Goal: Task Accomplishment & Management: Complete application form

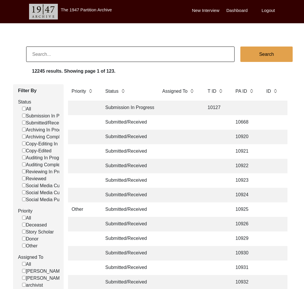
click at [80, 52] on input at bounding box center [130, 54] width 208 height 15
type input "Ballav"
checkbox input "false"
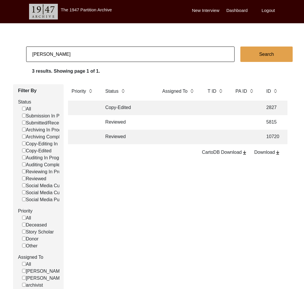
click at [142, 54] on input "Ballav" at bounding box center [130, 54] width 208 height 15
paste input "[PERSON_NAME]"
type input "[PERSON_NAME]"
checkbox input "false"
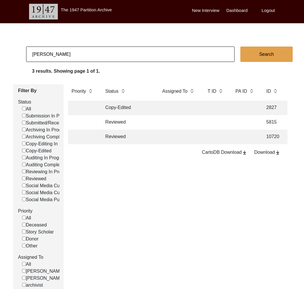
checkbox input "false"
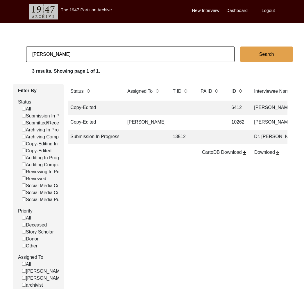
scroll to position [0, 33]
click at [68, 55] on input "[PERSON_NAME]" at bounding box center [130, 54] width 208 height 15
paste input "13325"
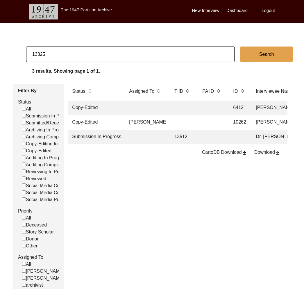
type input "13325"
checkbox input "false"
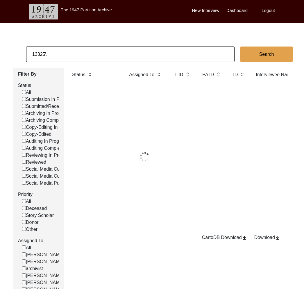
type input "13325"
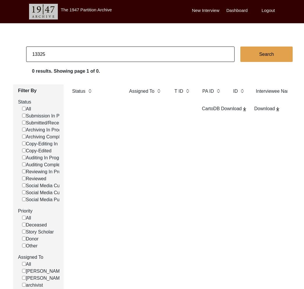
checkbox input "false"
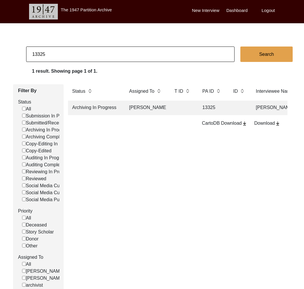
click at [145, 112] on td "[PERSON_NAME]" at bounding box center [146, 108] width 41 height 15
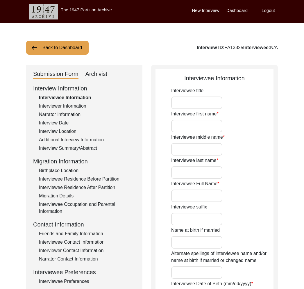
type input "Mr."
type input "Parimal"
type input "N/A"
type input "Saha"
type input "[PERSON_NAME]"
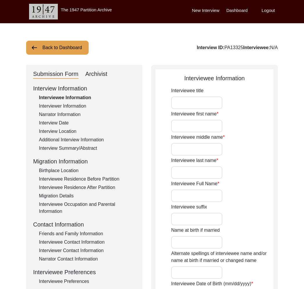
type input "08/09/1941"
type input "84"
type input "[DEMOGRAPHIC_DATA]"
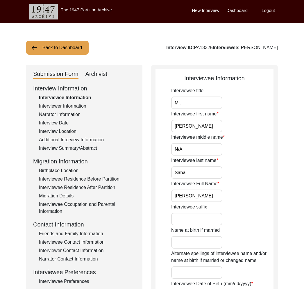
click at [70, 109] on div "Interviewer Information" at bounding box center [87, 106] width 97 height 7
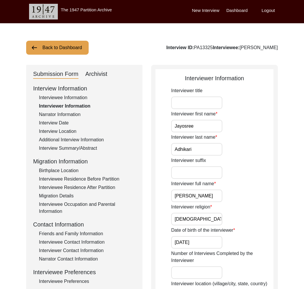
click at [67, 113] on div "Narrator Information" at bounding box center [87, 114] width 97 height 7
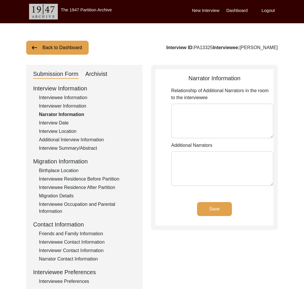
click at [63, 120] on div "Interview Date" at bounding box center [87, 122] width 97 height 7
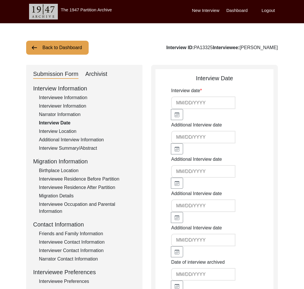
type input "4/30/2025"
click at [67, 134] on div "Interview Location" at bounding box center [87, 131] width 97 height 7
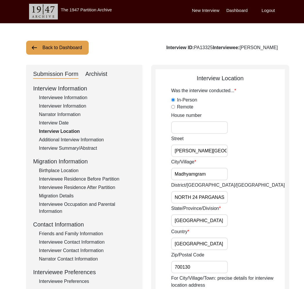
click at [75, 145] on div "Interview Summary/Abstract" at bounding box center [87, 148] width 97 height 7
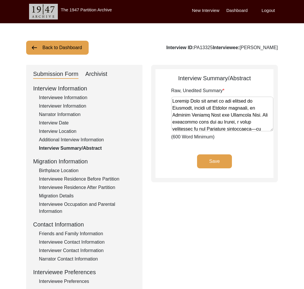
click at [68, 130] on div "Interview Location" at bounding box center [87, 131] width 97 height 7
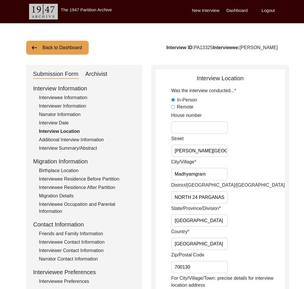
click at [89, 135] on div "Interview Information Interviewee Information Interviewer Information Narrator …" at bounding box center [84, 208] width 102 height 249
click at [89, 138] on div "Additional Interview Information" at bounding box center [87, 139] width 97 height 7
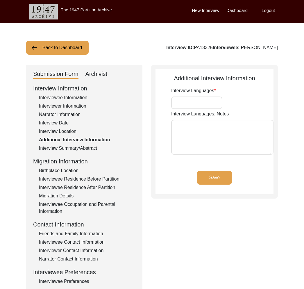
type input "Bengali"
click at [86, 146] on div "Interview Summary/Abstract" at bounding box center [87, 148] width 97 height 7
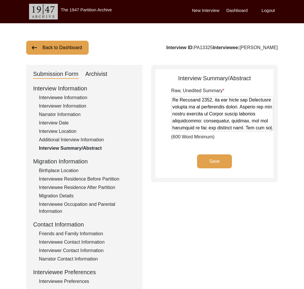
scroll to position [951, 0]
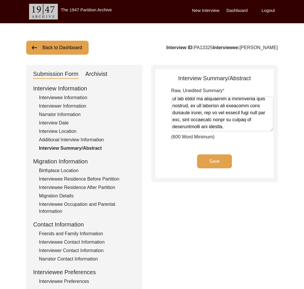
click at [75, 168] on div "Birthplace Location" at bounding box center [87, 170] width 97 height 7
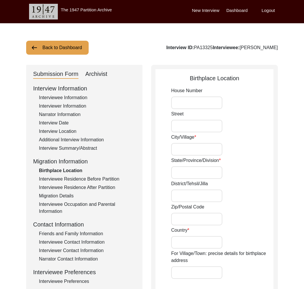
type input "Ramnagar"
type input "Barisal"
type input "Bangladesh"
type input "Ramnagar, Barisal, Bangladesh"
type input "22.39931"
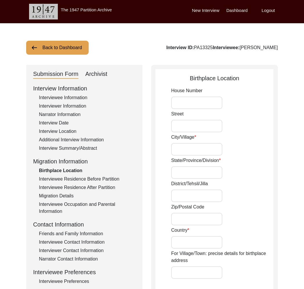
type input "90.38213"
click at [99, 74] on div "Archivist" at bounding box center [96, 73] width 22 height 9
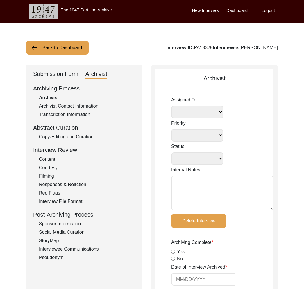
select select "442"
select select
select select "Archiving In Progress"
type textarea "September 22, 2025 Victoria: Assigned to Brianna to archive. Due 09/28/2025. Wh…"
radio input "true"
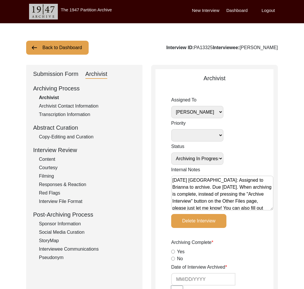
click at [77, 138] on div "Copy-Editing and Curation" at bounding box center [87, 136] width 97 height 7
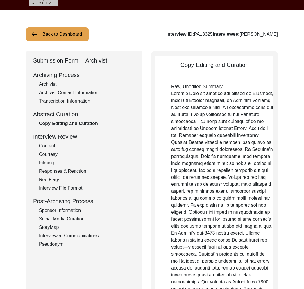
scroll to position [0, 0]
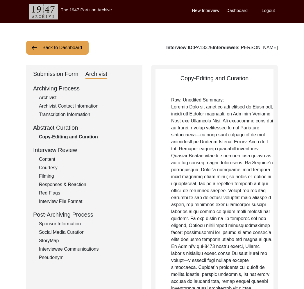
click at [55, 98] on div "Archivist" at bounding box center [87, 97] width 97 height 7
select select "442"
select select "Archiving In Progress"
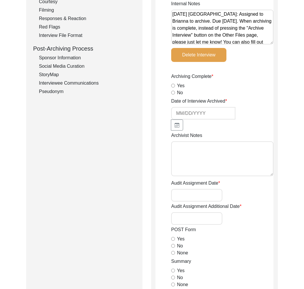
scroll to position [117, 0]
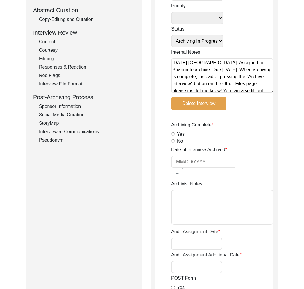
click at [68, 22] on div "Copy-Editing and Curation" at bounding box center [87, 19] width 97 height 7
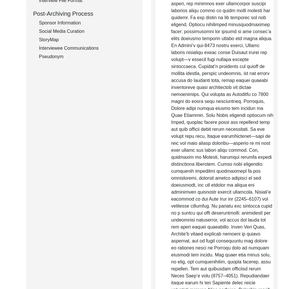
scroll to position [0, 0]
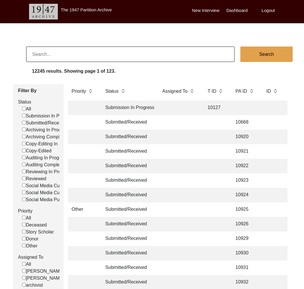
click at [62, 55] on input at bounding box center [130, 54] width 208 height 15
type input "[PERSON_NAME]"
checkbox input "false"
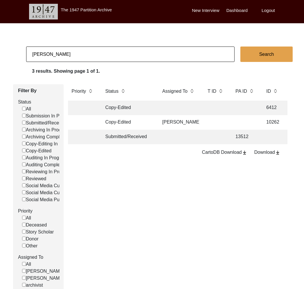
click at [142, 137] on td "Submitted/Received" at bounding box center [128, 137] width 52 height 15
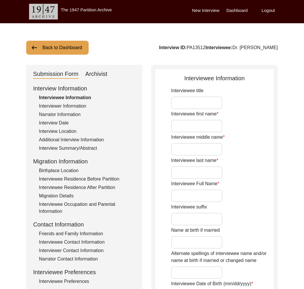
type input "Dr."
type input "[PERSON_NAME]"
type input "Babra"
type input "Dr. [PERSON_NAME]"
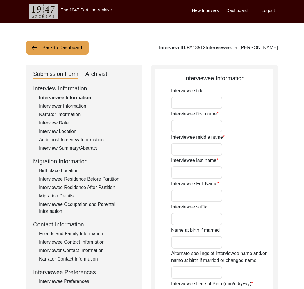
type input "07/08/192"
type input "97"
type input "[DEMOGRAPHIC_DATA]"
type input "N/A"
type textarea "N/A"
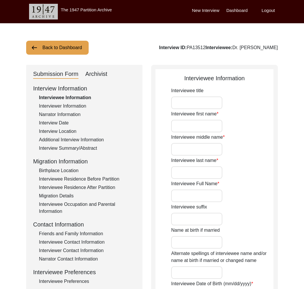
type input "Punjabi"
type input "[DEMOGRAPHIC_DATA]"
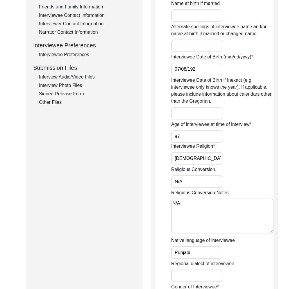
click at [60, 80] on div "Interview Audio/Video Files" at bounding box center [87, 77] width 97 height 7
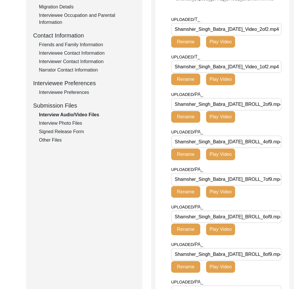
scroll to position [166, 0]
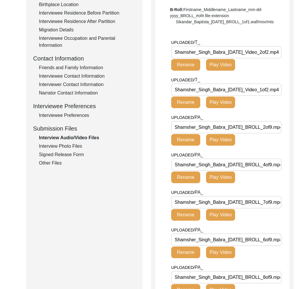
click at [77, 149] on div "Interview Information Interviewee Information Interviewer Information Narrator …" at bounding box center [84, 42] width 102 height 249
click at [77, 149] on div "Interview Photo Files" at bounding box center [87, 146] width 97 height 7
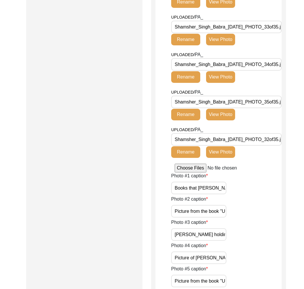
scroll to position [1347, 0]
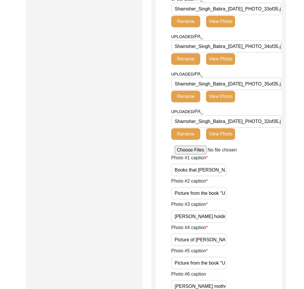
click at [260, 214] on div "Photo #3 caption [PERSON_NAME] holding the book he wrote in Punjabi" at bounding box center [226, 212] width 110 height 22
click at [265, 121] on input "Shamsher_Singh_Babra_[DATE]_PHOTO_32of35.jpg" at bounding box center [226, 121] width 110 height 12
drag, startPoint x: 270, startPoint y: 120, endPoint x: 254, endPoint y: 120, distance: 16.6
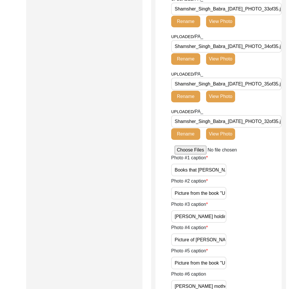
click at [254, 120] on input "Shamsher_Singh_Babra_[DATE]_PHOTO_32of35.jpg" at bounding box center [226, 121] width 110 height 12
click at [276, 162] on div "Photo #1 caption Books that [PERSON_NAME] wrote about his life pre-Partition in…" at bounding box center [226, 165] width 110 height 22
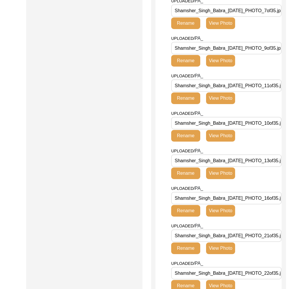
scroll to position [1361, 0]
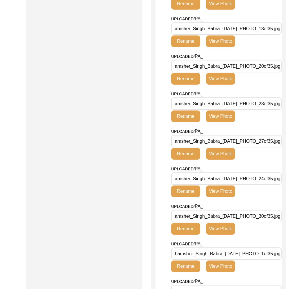
scroll to position [0, 0]
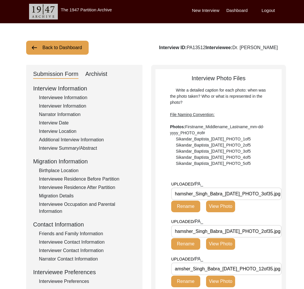
click at [279, 140] on div "Interview Photo Files Write a detailed caption for each photo: when was the pho…" at bounding box center [219, 120] width 126 height 93
drag, startPoint x: 265, startPoint y: 149, endPoint x: 263, endPoint y: 146, distance: 3.0
click at [265, 149] on div "Write a detailed caption for each photo: when was the photo taken? Who or what …" at bounding box center [218, 126] width 97 height 79
click at [258, 136] on div "Write a detailed caption for each photo: when was the photo taken? Who or what …" at bounding box center [218, 126] width 97 height 79
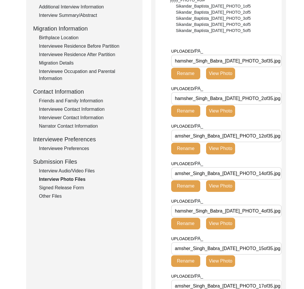
click at [81, 187] on div "Signed Release Form" at bounding box center [87, 187] width 97 height 7
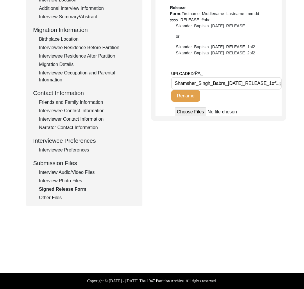
scroll to position [0, 15]
click at [56, 203] on div "Submission Form Archivist Interview Information Interviewee Information Intervi…" at bounding box center [84, 69] width 116 height 272
click at [54, 197] on div "Other Files" at bounding box center [87, 197] width 97 height 7
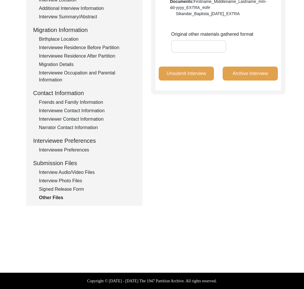
click at [74, 148] on div "Interviewee Preferences" at bounding box center [87, 149] width 97 height 7
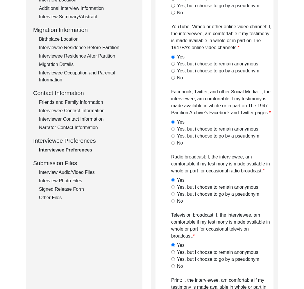
click at [82, 128] on div "Narrator Contact Information" at bounding box center [87, 127] width 97 height 7
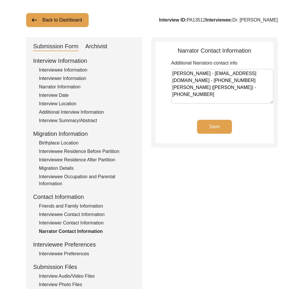
scroll to position [33, 0]
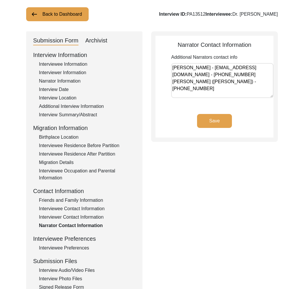
click at [78, 216] on div "Interviewer Contact Information" at bounding box center [87, 217] width 97 height 7
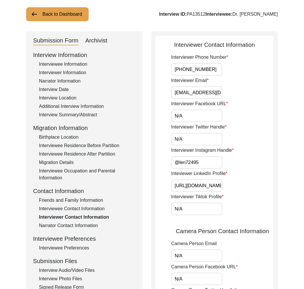
click at [78, 209] on div "Interviewee Contact Information" at bounding box center [87, 208] width 97 height 7
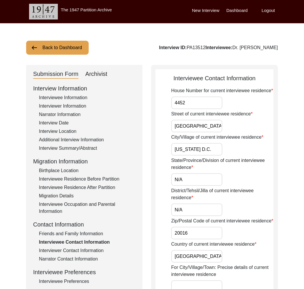
scroll to position [2, 0]
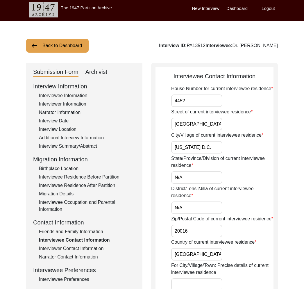
click at [80, 228] on div "Friends and Family Information" at bounding box center [87, 231] width 97 height 7
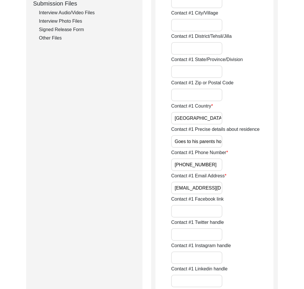
scroll to position [0, 0]
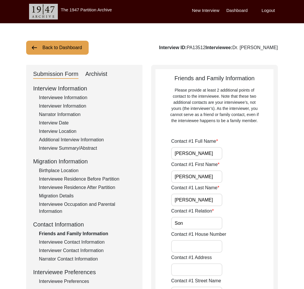
click at [78, 177] on div "Interviewee Residence Before Partition" at bounding box center [87, 179] width 97 height 7
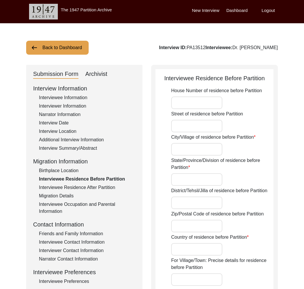
type input "Ghalotiān Khurd"
type input "[GEOGRAPHIC_DATA]"
type input "Sialkot"
type input "[GEOGRAPHIC_DATA]"
type input "Ghalotiān Khurd, [GEOGRAPHIC_DATA], [GEOGRAPHIC_DATA], [GEOGRAPHIC_DATA]"
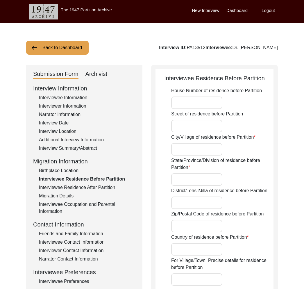
type input "32.520016"
type input "74.560038"
click at [80, 184] on div "Interviewee Residence After Partition" at bounding box center [87, 187] width 97 height 7
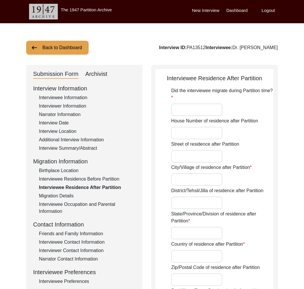
type input "Yes"
type input "2024"
type input "[GEOGRAPHIC_DATA]"
type input "Karobagh"
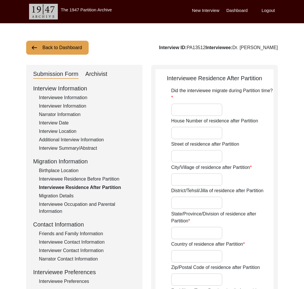
type input "[GEOGRAPHIC_DATA] of [GEOGRAPHIC_DATA] ([GEOGRAPHIC_DATA])"
type input "[GEOGRAPHIC_DATA]"
type input "110005"
type input "Karolbagh, [GEOGRAPHIC_DATA], [GEOGRAPHIC_DATA]"
type input "28.650416"
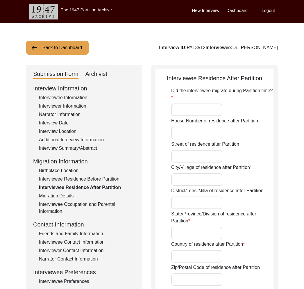
type input "77.195297"
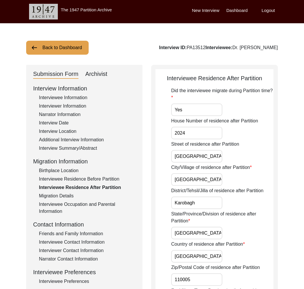
click at [66, 191] on div "Interview Information Interviewee Information Interviewer Information Narrator …" at bounding box center [84, 208] width 102 height 249
click at [65, 148] on div "Interview Summary/Abstract" at bounding box center [87, 148] width 97 height 7
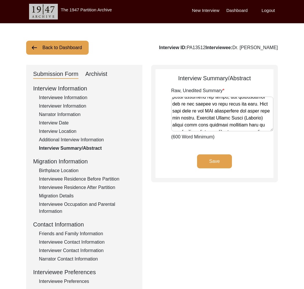
scroll to position [1623, 0]
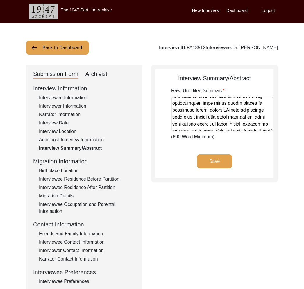
click at [72, 138] on div "Additional Interview Information" at bounding box center [87, 139] width 97 height 7
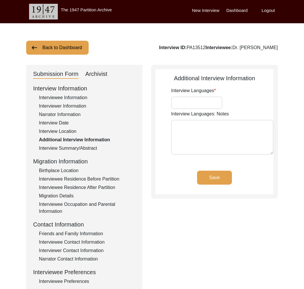
type input "English"
click at [69, 131] on div "Interview Location" at bounding box center [87, 131] width 97 height 7
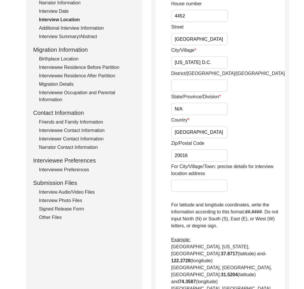
scroll to position [0, 0]
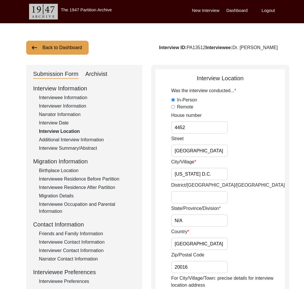
click at [61, 122] on div "Interview Date" at bounding box center [87, 122] width 97 height 7
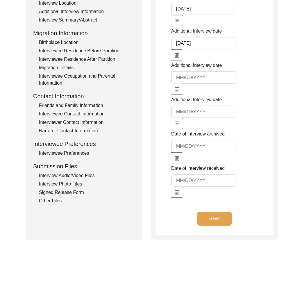
scroll to position [162, 0]
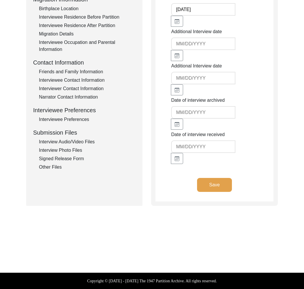
click at [76, 148] on div "Interview Photo Files" at bounding box center [87, 150] width 97 height 7
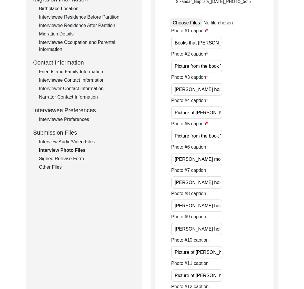
click at [72, 140] on div "Interview Audio/Video Files" at bounding box center [87, 141] width 97 height 7
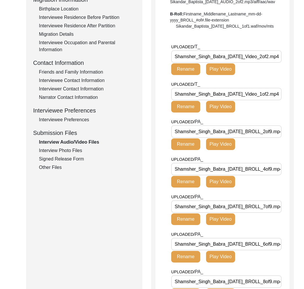
scroll to position [0, 0]
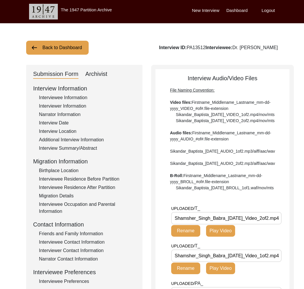
click at [96, 72] on div "Archivist" at bounding box center [96, 73] width 22 height 9
select select "Submitted/Received"
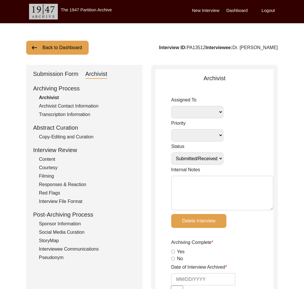
click at [230, 187] on textarea "Internal Notes" at bounding box center [222, 193] width 102 height 35
type textarea "[PERSON_NAME] [DATE]: T files"
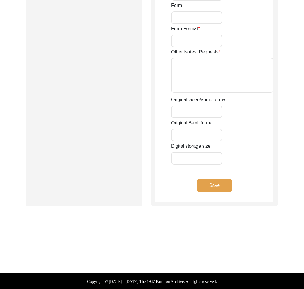
click at [220, 178] on button "Save" at bounding box center [214, 185] width 35 height 14
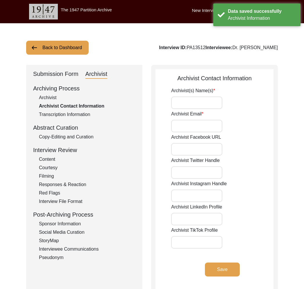
click at [181, 50] on div "Interview ID: PA13512 Interviewee: Dr. [PERSON_NAME]" at bounding box center [218, 47] width 119 height 7
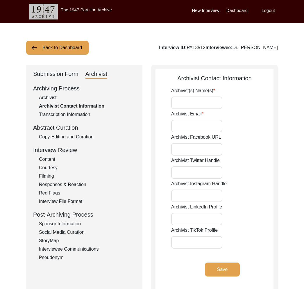
click at [187, 47] on div "Interview ID: PA13512 Interviewee: Dr. [PERSON_NAME]" at bounding box center [218, 47] width 119 height 7
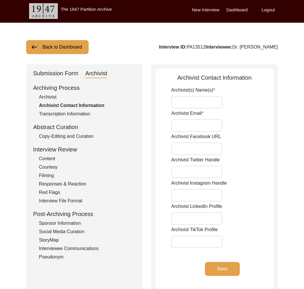
click at [187, 47] on div "Interview ID: PA13512 Interviewee: Dr. [PERSON_NAME]" at bounding box center [218, 47] width 119 height 7
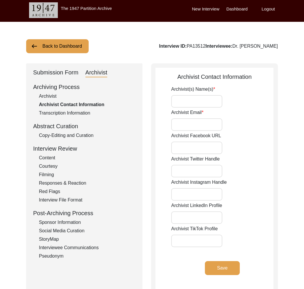
copy div "PA13512"
drag, startPoint x: 87, startPoint y: 50, endPoint x: 80, endPoint y: 48, distance: 6.9
click at [84, 49] on div "Back to Dashboard Interview ID: PA13512 Interviewee: Dr. [PERSON_NAME]" at bounding box center [152, 46] width 252 height 14
click at [80, 48] on button "Back to Dashboard" at bounding box center [57, 46] width 62 height 14
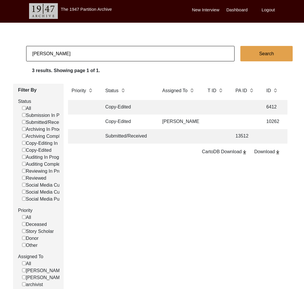
click at [85, 54] on input "[PERSON_NAME]" at bounding box center [130, 53] width 208 height 15
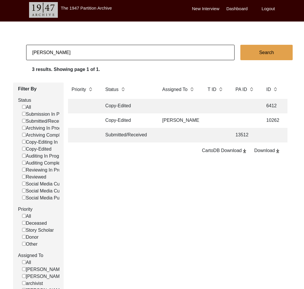
click at [85, 54] on input "[PERSON_NAME]" at bounding box center [130, 52] width 208 height 15
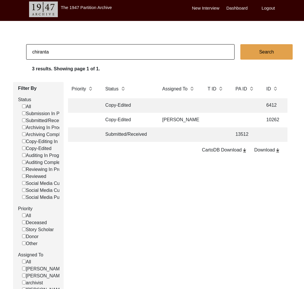
type input "[PERSON_NAME]"
checkbox input "false"
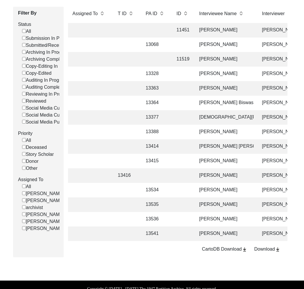
scroll to position [0, 87]
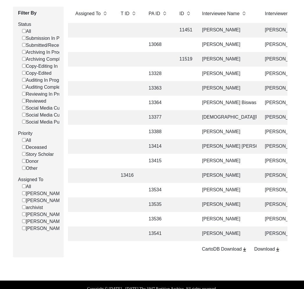
click at [170, 208] on td "13535" at bounding box center [158, 204] width 26 height 15
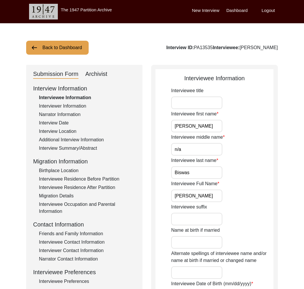
click at [55, 108] on div "Interviewer Information" at bounding box center [87, 106] width 97 height 7
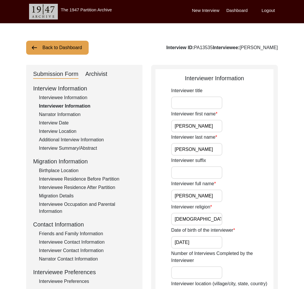
click at [63, 117] on div "Narrator Information" at bounding box center [87, 114] width 97 height 7
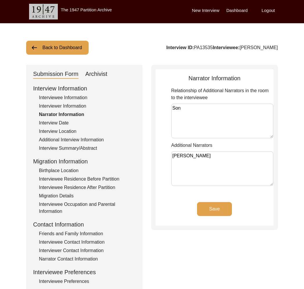
click at [61, 123] on div "Interview Date" at bounding box center [87, 122] width 97 height 7
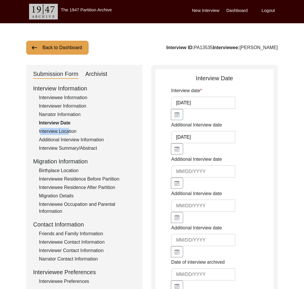
click at [69, 127] on div "Interview Information Interviewee Information Interviewer Information Narrator …" at bounding box center [84, 208] width 102 height 249
click at [72, 131] on div "Interview Location" at bounding box center [87, 131] width 97 height 7
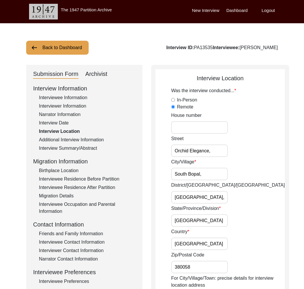
click at [80, 142] on div "Additional Interview Information" at bounding box center [87, 139] width 97 height 7
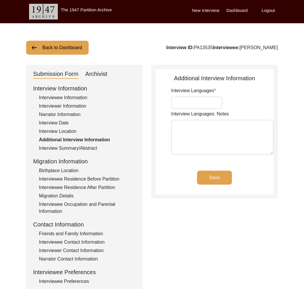
type input "Bengali, English"
click at [80, 149] on div "Interview Summary/Abstract" at bounding box center [87, 148] width 97 height 7
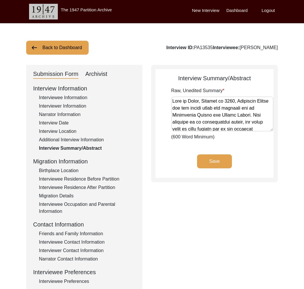
click at [72, 165] on div "Migration Information" at bounding box center [84, 161] width 102 height 9
click at [71, 170] on div "Birthplace Location" at bounding box center [87, 170] width 97 height 7
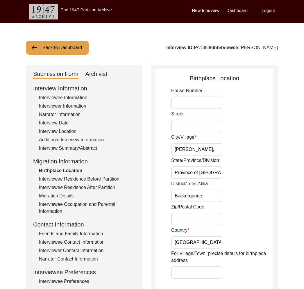
click at [78, 178] on div "Interviewee Residence Before Partition" at bounding box center [87, 179] width 97 height 7
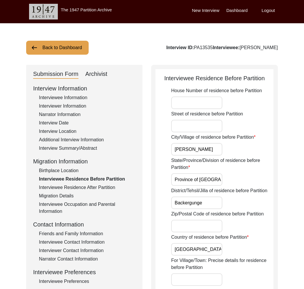
drag, startPoint x: 80, startPoint y: 182, endPoint x: 83, endPoint y: 185, distance: 4.5
click at [80, 182] on div "Interviewee Residence Before Partition" at bounding box center [87, 179] width 97 height 7
click at [83, 186] on div "Interviewee Residence After Partition" at bounding box center [87, 187] width 97 height 7
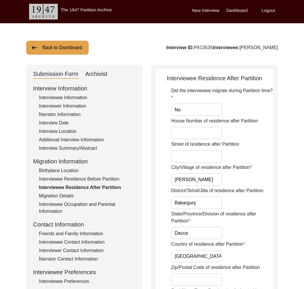
drag, startPoint x: 74, startPoint y: 185, endPoint x: 74, endPoint y: 189, distance: 4.1
click at [74, 185] on div "Interviewee Residence After Partition" at bounding box center [87, 187] width 97 height 7
click at [70, 200] on div "Interview Information Interviewee Information Interviewer Information Narrator …" at bounding box center [84, 208] width 102 height 249
click at [66, 198] on div "Migration Details" at bounding box center [87, 195] width 97 height 7
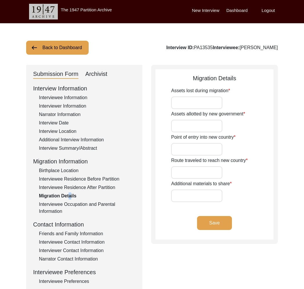
type input "Ancestral home and land in the village of [GEOGRAPHIC_DATA]."
type input "n/a"
type input "Petrapole"
type input "Steamer from [GEOGRAPHIC_DATA] to reach [GEOGRAPHIC_DATA], from there to [GEOGR…"
type input "His mother, along with his sister and her child were sent prior to his migratio…"
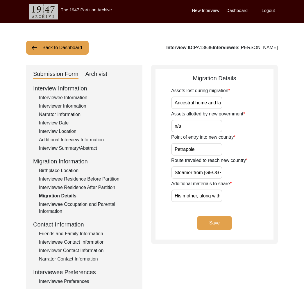
click at [69, 202] on div "Interviewee Occupation and Parental Information" at bounding box center [87, 208] width 97 height 14
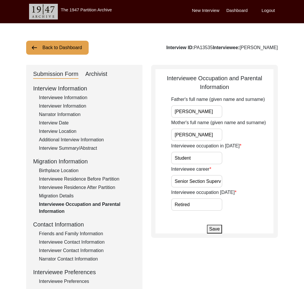
drag, startPoint x: 74, startPoint y: 224, endPoint x: 73, endPoint y: 235, distance: 10.2
click at [74, 226] on div "Contact Information" at bounding box center [84, 224] width 102 height 9
click at [73, 235] on div "Friends and Family Information" at bounding box center [87, 233] width 97 height 7
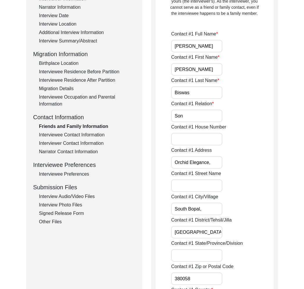
scroll to position [48, 0]
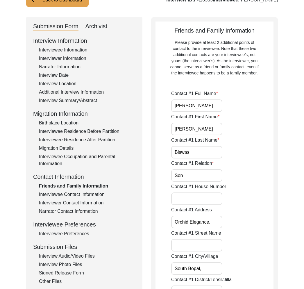
click at [80, 192] on div "Interviewee Contact Information" at bounding box center [87, 194] width 97 height 7
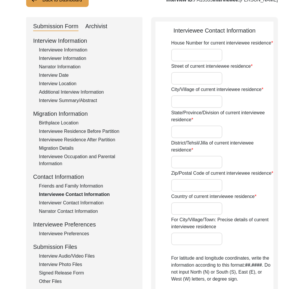
type input "64/1,"
type input "[GEOGRAPHIC_DATA],"
type input "North 24 Parganas,"
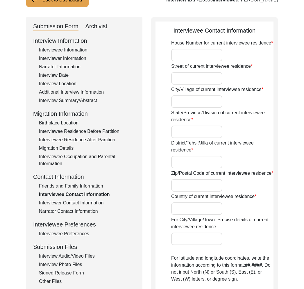
type input "700131"
type input "[GEOGRAPHIC_DATA]"
type input "[GEOGRAPHIC_DATA], [GEOGRAPHIC_DATA], [GEOGRAPHIC_DATA]"
type input "22.681691827554207"
type input "88.4392943816359"
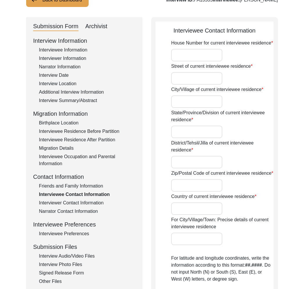
type input "9831756856"
type input "[PERSON_NAME][EMAIL_ADDRESS][DOMAIN_NAME]"
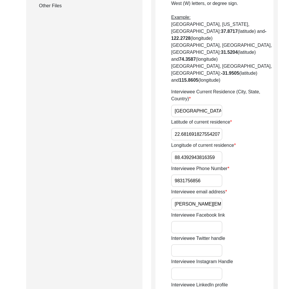
scroll to position [0, 0]
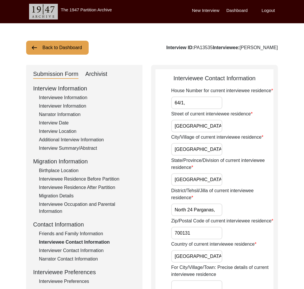
click at [86, 250] on div "Interviewer Contact Information" at bounding box center [87, 250] width 97 height 7
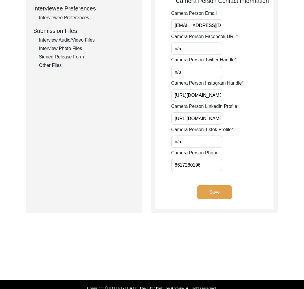
scroll to position [90, 0]
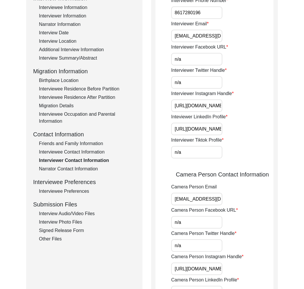
click at [77, 169] on div "Narrator Contact Information" at bounding box center [87, 168] width 97 height 7
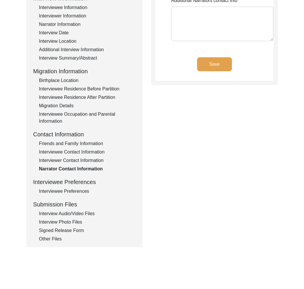
type textarea "[PERSON_NAME] Contact Number: [PHONE_NUMBER] Email: [PERSON_NAME][EMAIL_ADDRESS…"
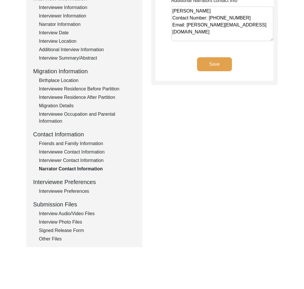
click at [80, 192] on div "Interviewee Preferences" at bounding box center [87, 191] width 97 height 7
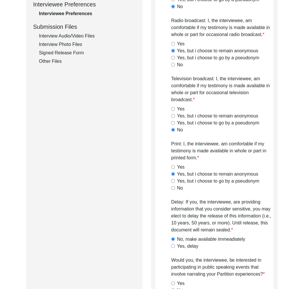
click at [75, 36] on div "Interview Audio/Video Files" at bounding box center [87, 36] width 97 height 7
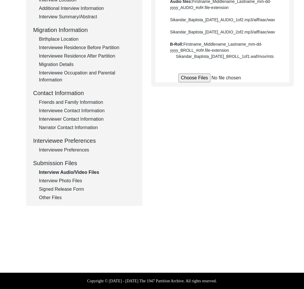
scroll to position [181, 0]
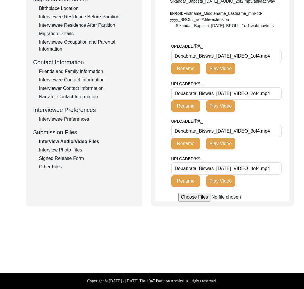
click at [67, 146] on div "Interview Photo Files" at bounding box center [87, 149] width 97 height 7
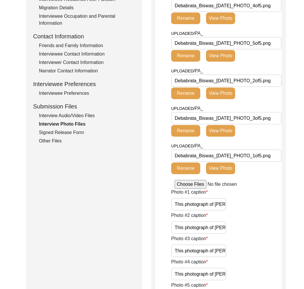
scroll to position [82, 0]
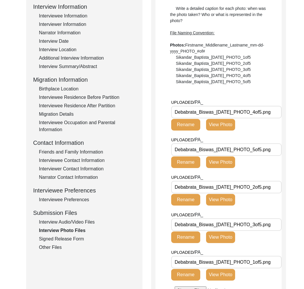
click at [65, 240] on div "Signed Release Form" at bounding box center [87, 238] width 97 height 7
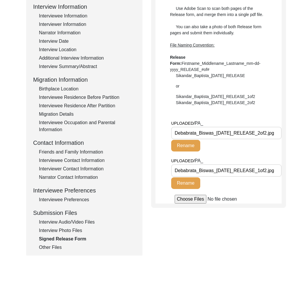
click at [52, 249] on div "Other Files" at bounding box center [87, 247] width 97 height 7
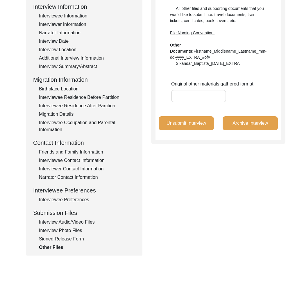
scroll to position [0, 0]
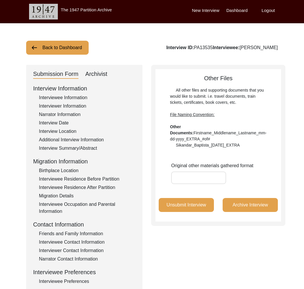
click at [92, 77] on div "Archivist" at bounding box center [96, 73] width 22 height 9
select select "Submitted/Received"
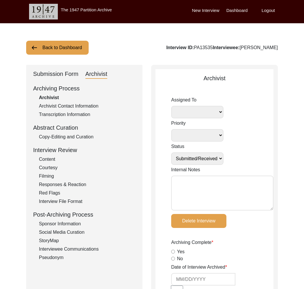
click at [195, 45] on div "Interview ID: PA13535 Interviewee: [PERSON_NAME]" at bounding box center [222, 47] width 112 height 7
copy div "PA13535"
drag, startPoint x: 72, startPoint y: 55, endPoint x: 77, endPoint y: 51, distance: 6.8
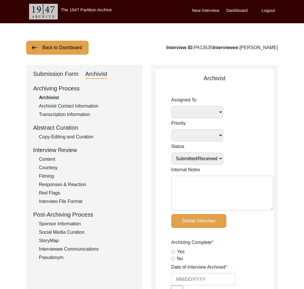
click at [77, 51] on button "Back to Dashboard" at bounding box center [57, 48] width 62 height 14
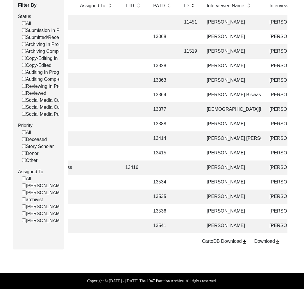
scroll to position [0, 99]
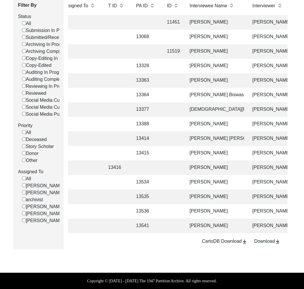
click at [213, 221] on td "[PERSON_NAME]" at bounding box center [215, 226] width 58 height 15
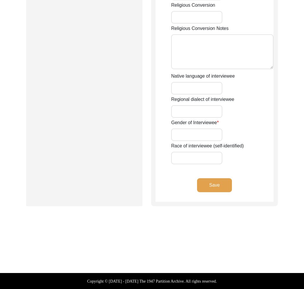
type input "Anarjan"
type input "n/a"
type input "Bibi"
type input "[PERSON_NAME]"
type input "n/a"
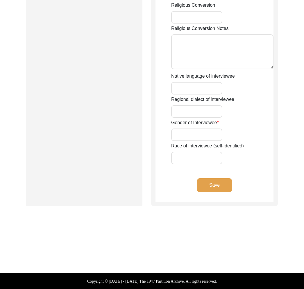
type input "[DATE]-[DATE]"
type input "78-77"
type input "[DEMOGRAPHIC_DATA]"
type input "Bengali"
type input "[DEMOGRAPHIC_DATA]"
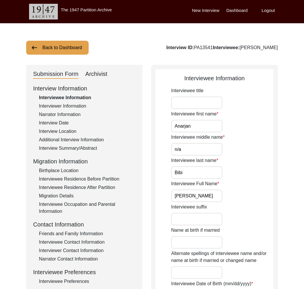
click at [81, 150] on div "Interview Summary/Abstract" at bounding box center [87, 148] width 97 height 7
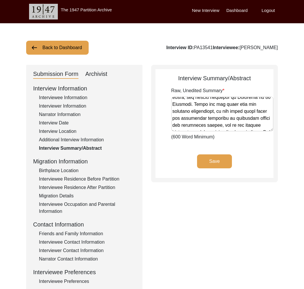
scroll to position [117, 0]
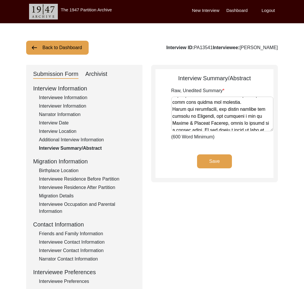
click at [72, 110] on div "Interview Information Interviewee Information Interviewer Information Narrator …" at bounding box center [84, 208] width 102 height 249
click at [73, 108] on div "Interviewer Information" at bounding box center [87, 106] width 97 height 7
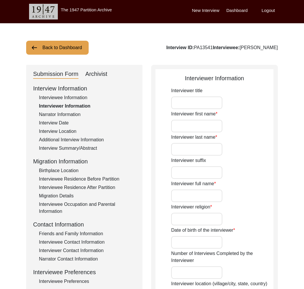
type input "[PERSON_NAME]"
type input "[DEMOGRAPHIC_DATA]"
type input "[DATE]"
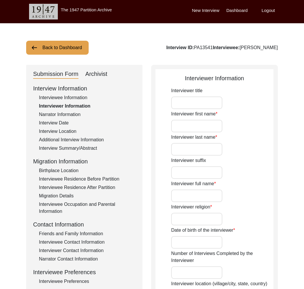
type input "Dum Dum, [GEOGRAPHIC_DATA], [GEOGRAPHIC_DATA]"
type input "Student"
type input "[PERSON_NAME]"
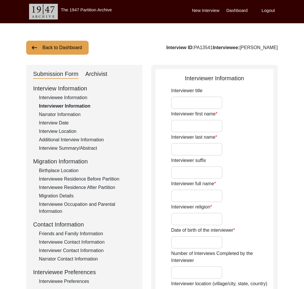
type textarea "The Interviewer is a student currently pursuing Bachelor of Arts in History (Ho…"
type input "Bengali"
type textarea "The interviewee is the mother of the interviewer's maternal grandmother's house…"
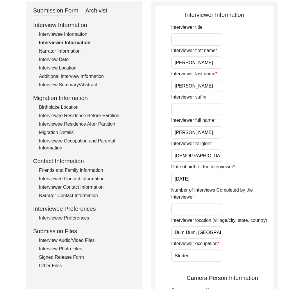
scroll to position [0, 0]
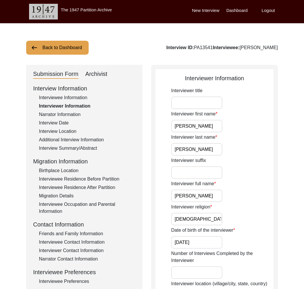
click at [90, 242] on div "Interviewee Contact Information" at bounding box center [87, 242] width 97 height 7
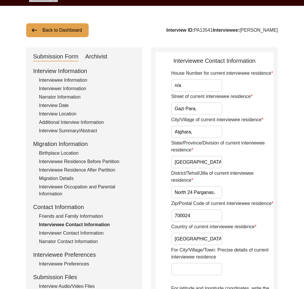
scroll to position [21, 0]
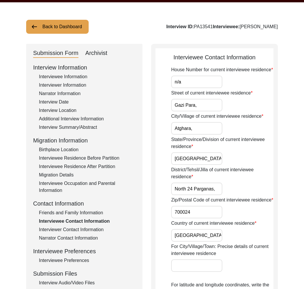
click at [94, 181] on div "Interviewee Occupation and Parental Information" at bounding box center [87, 187] width 97 height 14
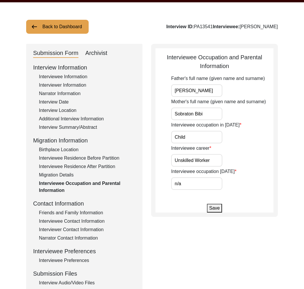
click at [94, 183] on div "Interviewee Occupation and Parental Information" at bounding box center [87, 187] width 97 height 14
click at [83, 171] on div "Interview Information Interviewee Information Interviewer Information Narrator …" at bounding box center [84, 187] width 102 height 249
click at [83, 175] on div "Migration Details" at bounding box center [87, 174] width 97 height 7
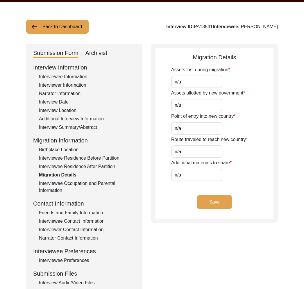
click at [95, 165] on div "Interviewee Residence After Partition" at bounding box center [87, 166] width 97 height 7
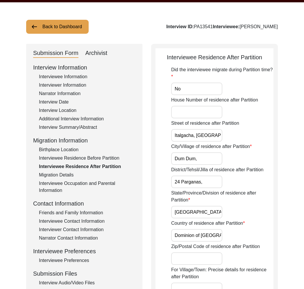
click at [92, 156] on div "Interviewee Residence Before Partition" at bounding box center [87, 158] width 97 height 7
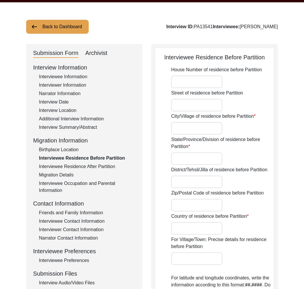
type input "Italgacha, [GEOGRAPHIC_DATA],"
type input "Dum Dum,"
type input "Province of [GEOGRAPHIC_DATA],"
type input "24 Parganas,"
type input "[GEOGRAPHIC_DATA]"
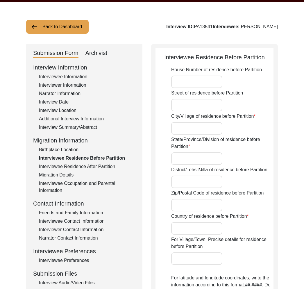
type input "Dum Dum, [GEOGRAPHIC_DATA], [GEOGRAPHIC_DATA]"
type input "22.65179586632091"
type input "88.43257243145797"
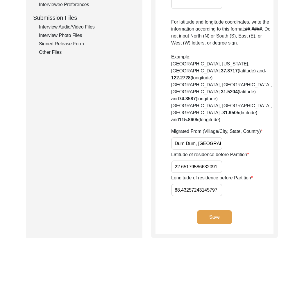
scroll to position [100, 0]
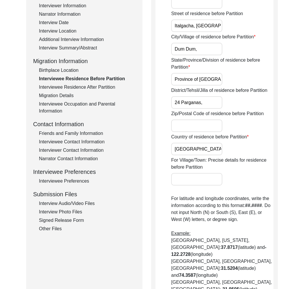
click at [63, 134] on div "Friends and Family Information" at bounding box center [87, 133] width 97 height 7
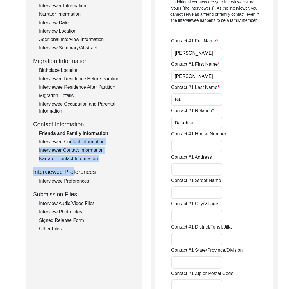
drag, startPoint x: 68, startPoint y: 141, endPoint x: 71, endPoint y: 178, distance: 36.8
click at [72, 170] on div "Interview Information Interviewee Information Interviewer Information Narrator …" at bounding box center [84, 108] width 102 height 249
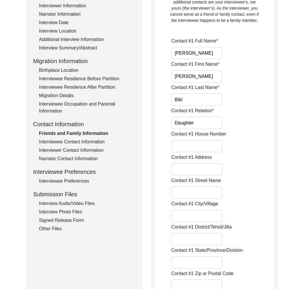
click at [79, 203] on div "Interview Audio/Video Files" at bounding box center [87, 203] width 97 height 7
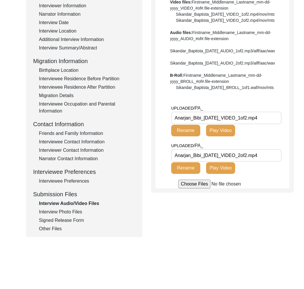
drag, startPoint x: 64, startPoint y: 133, endPoint x: 69, endPoint y: 139, distance: 7.9
click at [64, 133] on div "Friends and Family Information" at bounding box center [87, 133] width 97 height 7
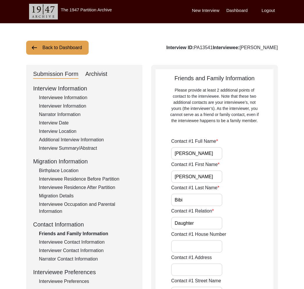
scroll to position [185, 0]
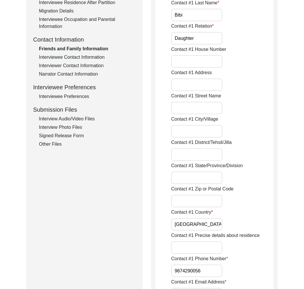
click at [72, 59] on div "Interviewee Contact Information" at bounding box center [87, 57] width 97 height 7
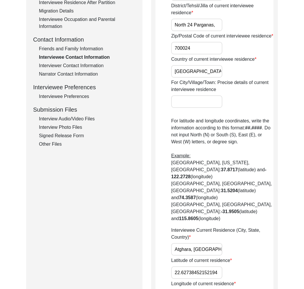
click at [73, 66] on div "Interviewer Contact Information" at bounding box center [87, 65] width 97 height 7
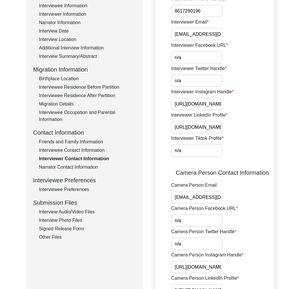
scroll to position [95, 0]
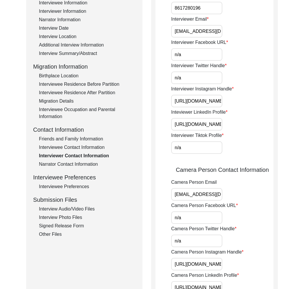
click at [88, 151] on div "Interview Information Interviewee Information Interviewer Information Narrator …" at bounding box center [84, 113] width 102 height 249
click at [85, 147] on div "Interviewee Contact Information" at bounding box center [87, 147] width 97 height 7
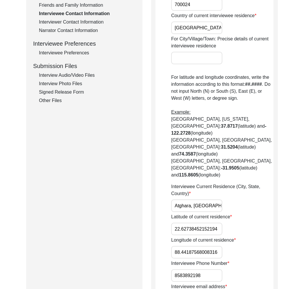
scroll to position [139, 0]
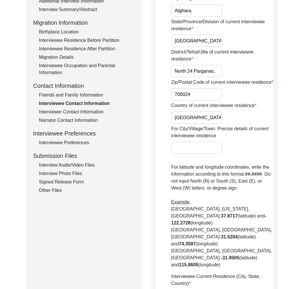
click at [81, 118] on div "Narrator Contact Information" at bounding box center [87, 120] width 97 height 7
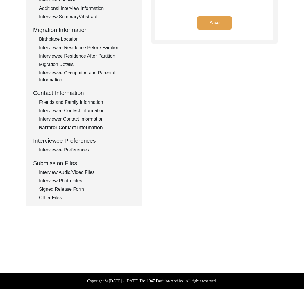
click at [79, 120] on div "Interviewer Contact Information" at bounding box center [87, 119] width 97 height 7
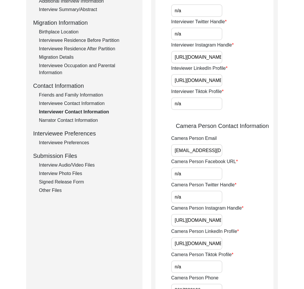
click at [77, 131] on div "Interviewee Preferences" at bounding box center [84, 133] width 102 height 9
click at [79, 148] on div "Interview Information Interviewee Information Interviewer Information Narrator …" at bounding box center [84, 69] width 102 height 249
click at [76, 144] on div "Interviewee Preferences" at bounding box center [87, 142] width 97 height 7
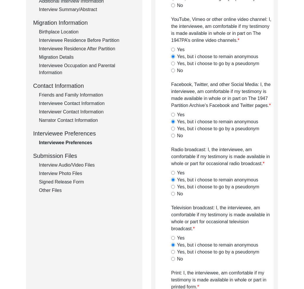
click at [80, 165] on div "Interview Audio/Video Files" at bounding box center [87, 165] width 97 height 7
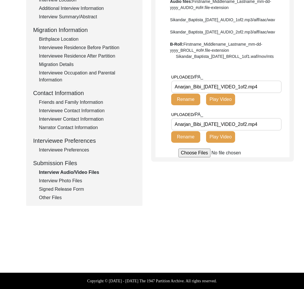
click at [58, 183] on div "Interview Photo Files" at bounding box center [87, 180] width 97 height 7
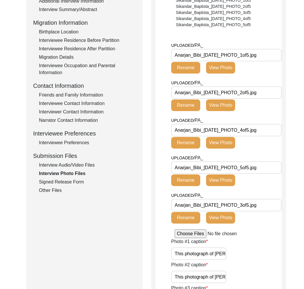
click at [62, 187] on div "Interview Information Interviewee Information Interviewer Information Narrator …" at bounding box center [84, 69] width 102 height 249
click at [61, 182] on div "Signed Release Form" at bounding box center [87, 181] width 97 height 7
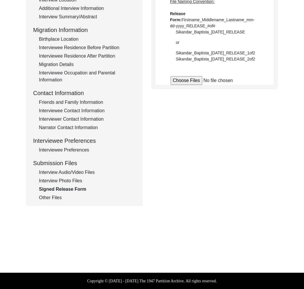
scroll to position [131, 0]
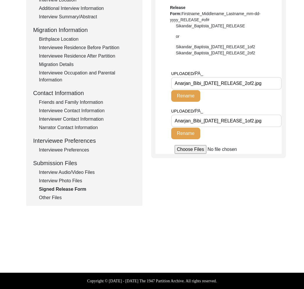
click at [58, 195] on div "Other Files" at bounding box center [87, 197] width 97 height 7
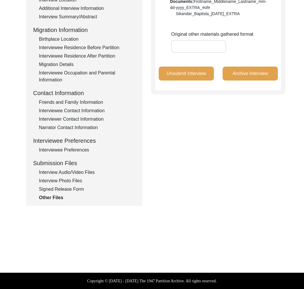
click at [60, 180] on div "Interview Photo Files" at bounding box center [87, 180] width 97 height 7
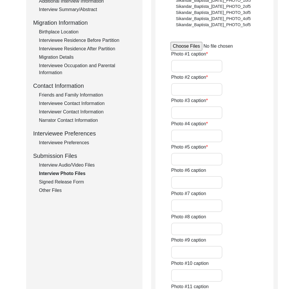
type input "This photograph of [PERSON_NAME] was taken during the interview."
type input "This photograph of [PERSON_NAME] was taken after the interview."
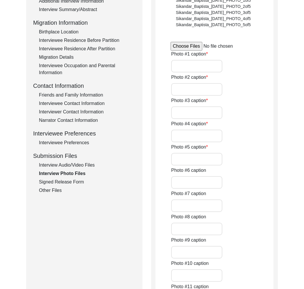
type input "n/a"
type input "jpg"
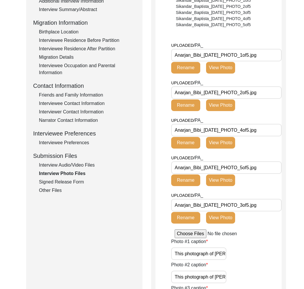
click at [59, 165] on div "Interview Audio/Video Files" at bounding box center [87, 165] width 97 height 7
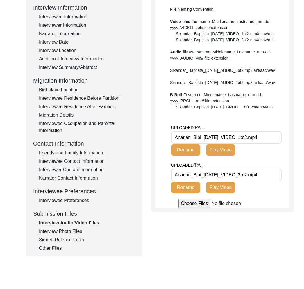
scroll to position [0, 0]
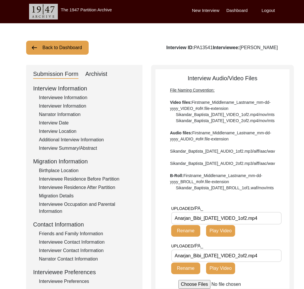
click at [76, 106] on div "Interviewer Information" at bounding box center [87, 106] width 97 height 7
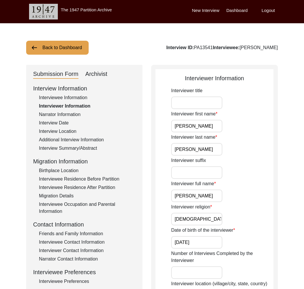
click at [59, 97] on div "Interviewee Information" at bounding box center [87, 97] width 97 height 7
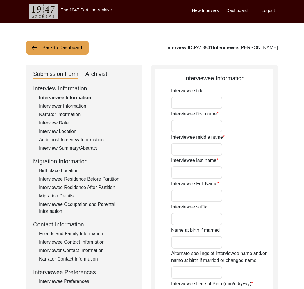
type input "Anarjan"
type input "n/a"
type input "Bibi"
type input "[PERSON_NAME]"
type input "n/a"
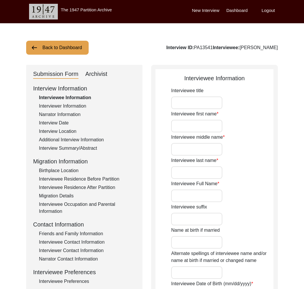
type input "[DATE]-[DATE]"
type input "78-77"
type input "[DEMOGRAPHIC_DATA]"
type input "Bengali"
type input "[DEMOGRAPHIC_DATA]"
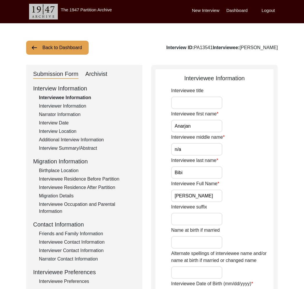
click at [51, 51] on button "Back to Dashboard" at bounding box center [57, 48] width 62 height 14
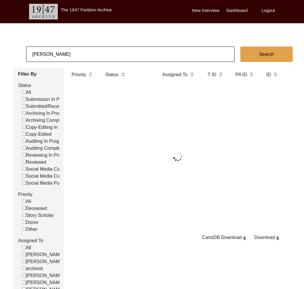
click at [61, 56] on input "[PERSON_NAME]" at bounding box center [130, 54] width 208 height 15
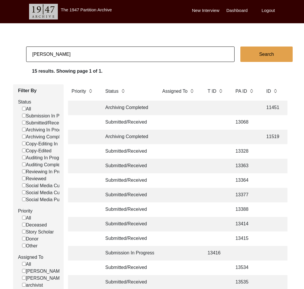
click at [61, 56] on input "[PERSON_NAME]" at bounding box center [130, 54] width 208 height 15
type input "[PERSON_NAME]"
checkbox input "false"
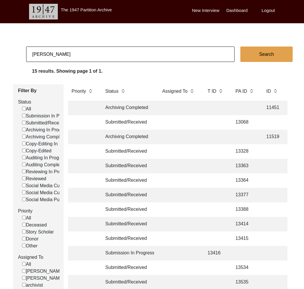
checkbox input "false"
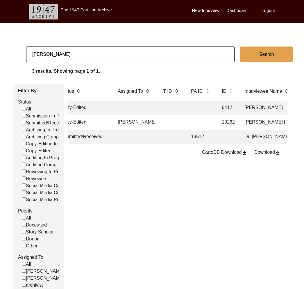
scroll to position [0, 46]
click at [202, 121] on td at bounding box center [199, 122] width 26 height 15
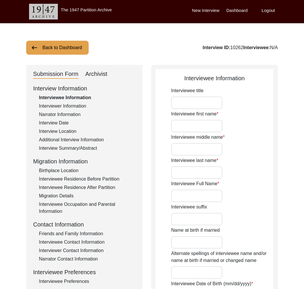
type input "Ms."
type input "[PERSON_NAME]"
type input "Kahan"
type input "[PERSON_NAME] [PERSON_NAME]"
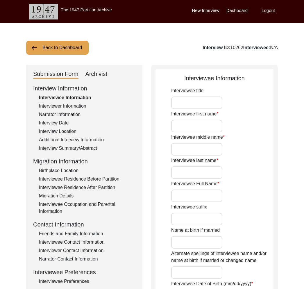
type input "[PERSON_NAME]"
type input "[DATE]"
type input "83"
type input "[DEMOGRAPHIC_DATA]"
type input "English, German"
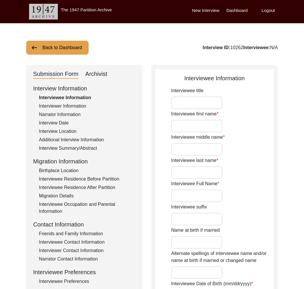
type input "Urdu"
type input "[DEMOGRAPHIC_DATA]"
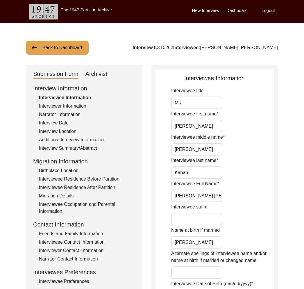
click at [74, 239] on div "Interviewee Contact Information" at bounding box center [87, 242] width 97 height 7
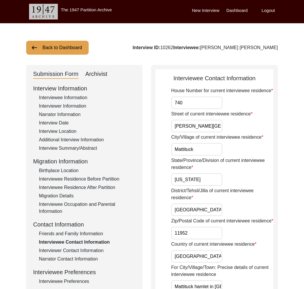
click at [73, 235] on div "Friends and Family Information" at bounding box center [87, 233] width 97 height 7
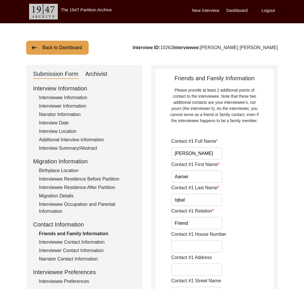
scroll to position [97, 0]
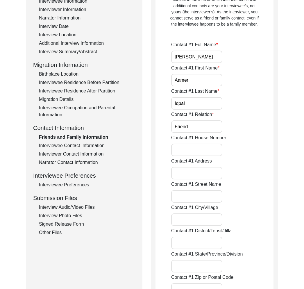
click at [75, 153] on div "Interviewer Contact Information" at bounding box center [87, 154] width 97 height 7
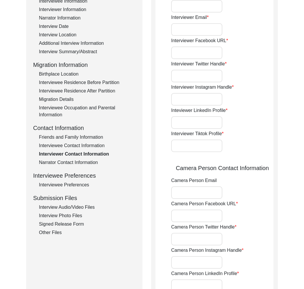
type input "2404218274"
type input "[EMAIL_ADDRESS][DOMAIN_NAME]"
type input "N/A"
type input "@len72495"
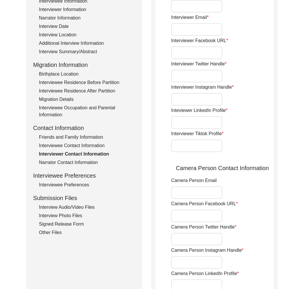
type input "N/A"
type input "[EMAIL_ADDRESS][DOMAIN_NAME]"
type input "N/A"
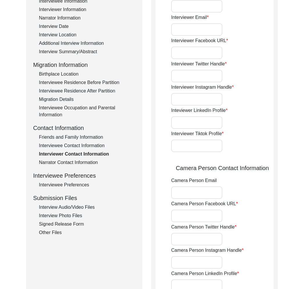
type input "N/A"
type input "2404218274"
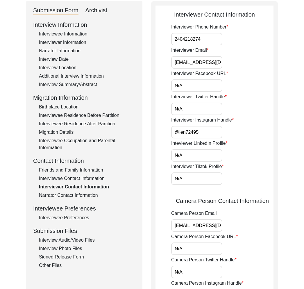
scroll to position [0, 0]
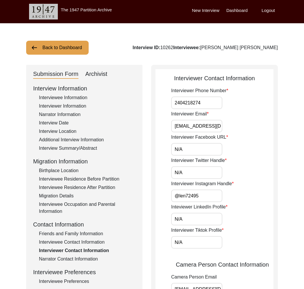
click at [75, 46] on button "Back to Dashboard" at bounding box center [57, 48] width 62 height 14
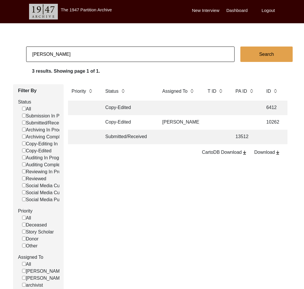
click at [143, 133] on td "Submitted/Received" at bounding box center [128, 137] width 52 height 15
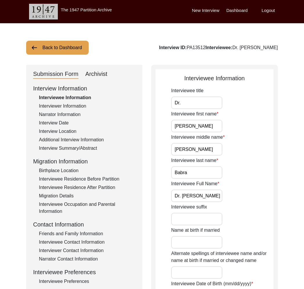
click at [65, 233] on div "Friends and Family Information" at bounding box center [87, 233] width 97 height 7
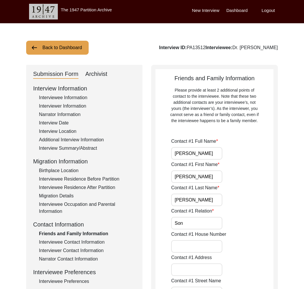
click at [72, 249] on div "Interviewer Contact Information" at bounding box center [87, 250] width 97 height 7
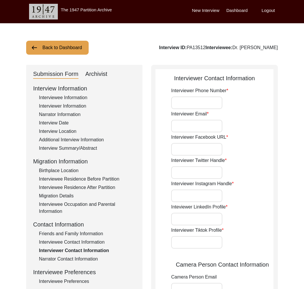
type input "[PHONE_NUMBER]"
type input "[EMAIL_ADDRESS][DOMAIN_NAME]"
type input "N/A"
type input "@len72495"
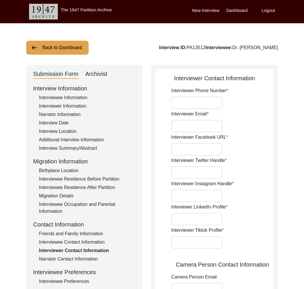
type input "[URL][DOMAIN_NAME][PERSON_NAME]"
type input "N/A"
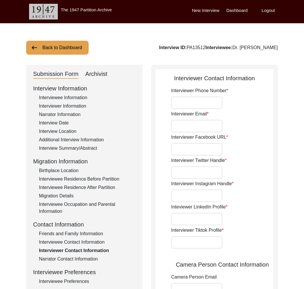
type input "N/A"
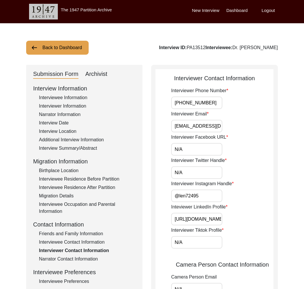
click at [110, 74] on div "Submission Form Archivist" at bounding box center [84, 73] width 102 height 9
click at [97, 74] on div "Archivist" at bounding box center [96, 73] width 22 height 9
select select "Submitted/Received"
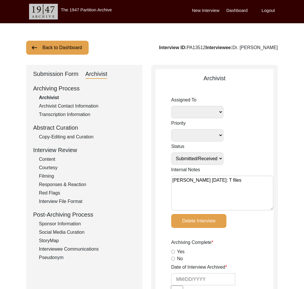
click at [69, 73] on div "Submission Form" at bounding box center [55, 73] width 45 height 9
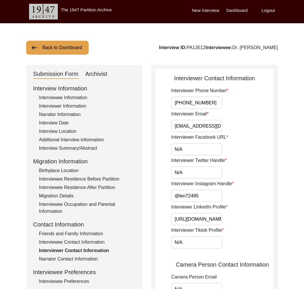
scroll to position [0, 60]
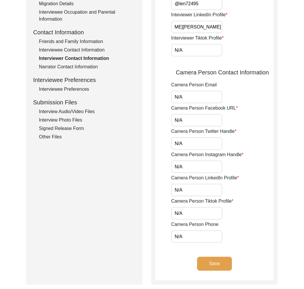
click at [188, 238] on input "N/A" at bounding box center [196, 236] width 51 height 12
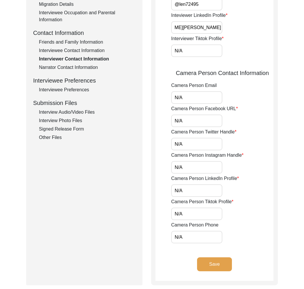
scroll to position [0, 0]
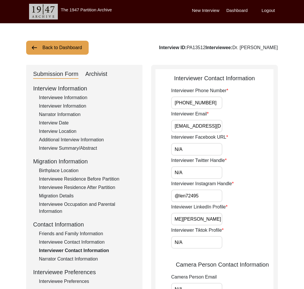
click at [186, 48] on div "Interview ID: PA13512 Interviewee: Dr. [PERSON_NAME]" at bounding box center [218, 47] width 119 height 7
copy div "PA13512"
drag, startPoint x: 277, startPoint y: 48, endPoint x: 280, endPoint y: 48, distance: 3.2
click at [278, 48] on div "Interview ID: PA13512 Interviewee: Dr. [PERSON_NAME]" at bounding box center [218, 47] width 119 height 7
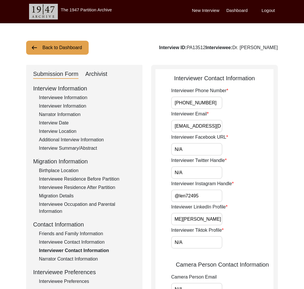
drag, startPoint x: 280, startPoint y: 48, endPoint x: 224, endPoint y: 48, distance: 57.0
click at [224, 48] on div "Back to Dashboard Interview ID: PA13512 Interviewee: Dr. [PERSON_NAME] Submissi…" at bounding box center [152, 271] width 304 height 497
copy div "Dr. [PERSON_NAME]"
click at [69, 112] on div "Narrator Information" at bounding box center [87, 114] width 97 height 7
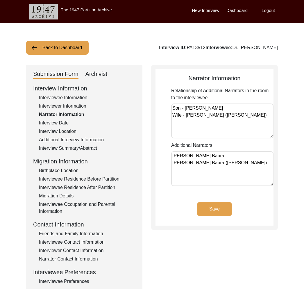
click at [63, 121] on div "Interview Date" at bounding box center [87, 122] width 97 height 7
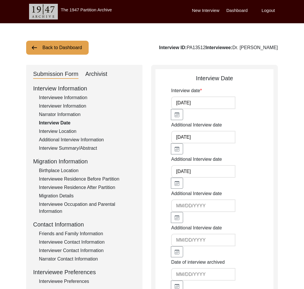
click at [201, 102] on input "[DATE]" at bounding box center [203, 103] width 64 height 12
click at [56, 92] on div "Interview Information" at bounding box center [84, 88] width 102 height 9
click at [61, 102] on div "Interview Information Interviewee Information Interviewer Information Narrator …" at bounding box center [84, 208] width 102 height 249
click at [60, 97] on div "Interviewee Information" at bounding box center [87, 97] width 97 height 7
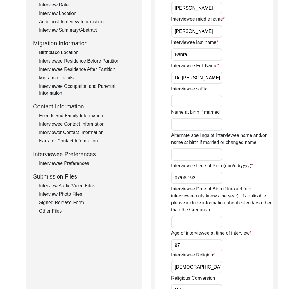
scroll to position [0, 9]
click at [85, 189] on div "Interview Audio/Video Files" at bounding box center [87, 185] width 97 height 7
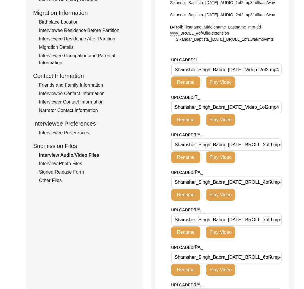
scroll to position [152, 0]
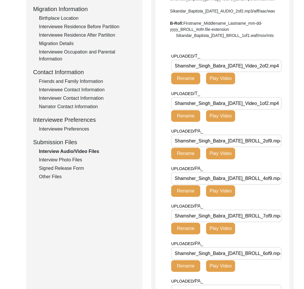
click at [65, 166] on div "Signed Release Form" at bounding box center [87, 168] width 97 height 7
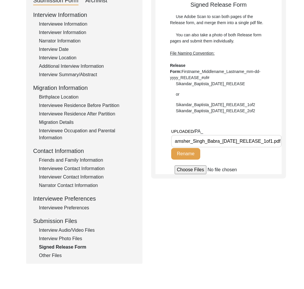
scroll to position [12, 0]
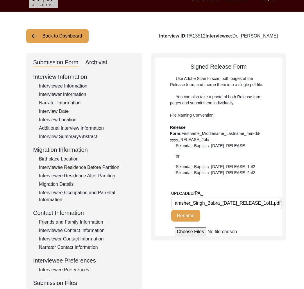
click at [67, 89] on div "Interviewee Information" at bounding box center [87, 86] width 97 height 7
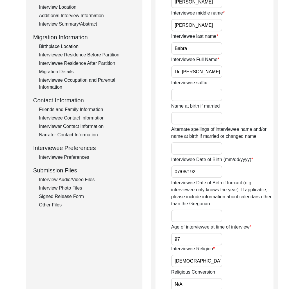
scroll to position [246, 0]
